Goal: Task Accomplishment & Management: Manage account settings

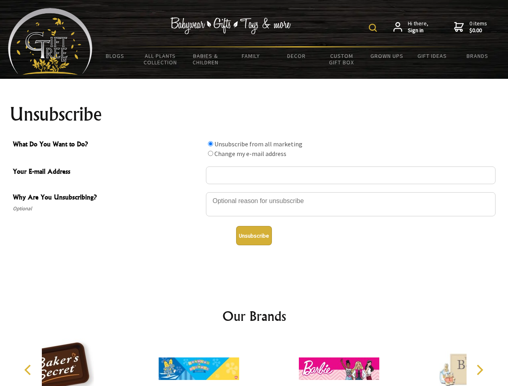
click at [374, 28] on img at bounding box center [373, 28] width 8 height 8
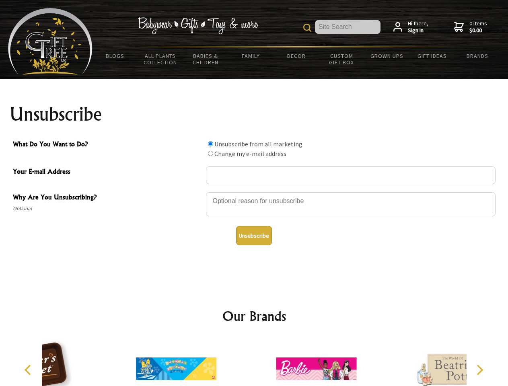
click at [254, 192] on div at bounding box center [350, 205] width 289 height 28
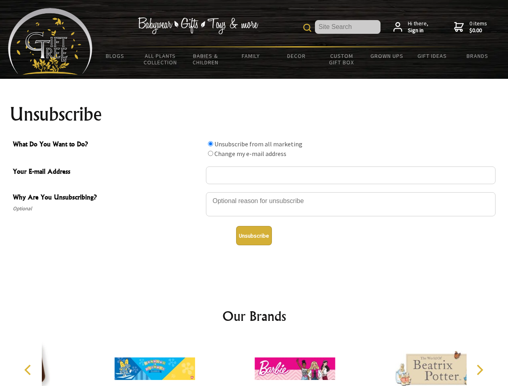
click at [210, 143] on input "What Do You Want to Do?" at bounding box center [210, 143] width 5 height 5
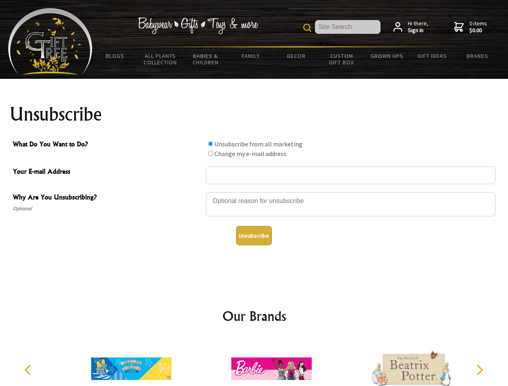
click at [210, 153] on input "What Do You Want to Do?" at bounding box center [210, 153] width 5 height 5
radio input "true"
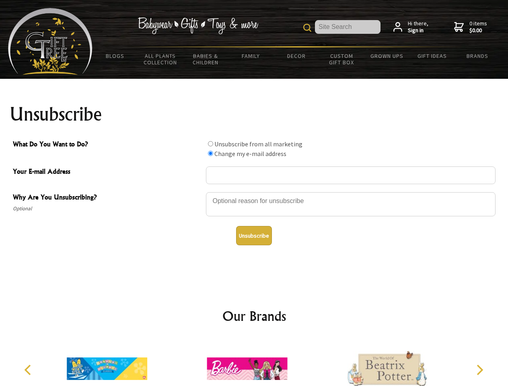
click at [254, 236] on button "Unsubscribe" at bounding box center [254, 235] width 36 height 19
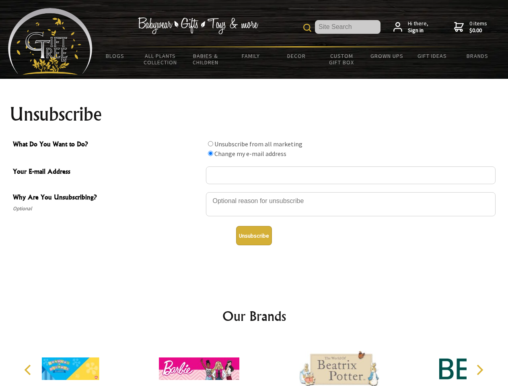
click at [254, 362] on div at bounding box center [199, 369] width 140 height 63
click at [29, 370] on icon "Previous" at bounding box center [28, 370] width 10 height 10
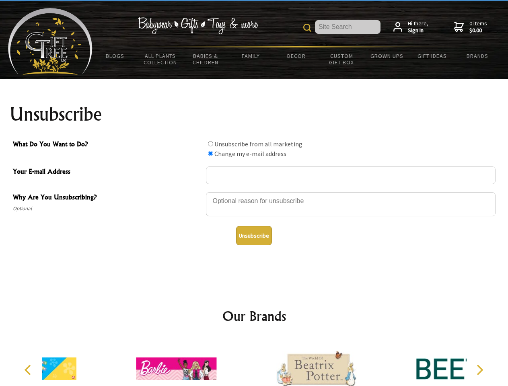
click at [479, 370] on icon "Next" at bounding box center [478, 370] width 10 height 10
